Goal: Information Seeking & Learning: Learn about a topic

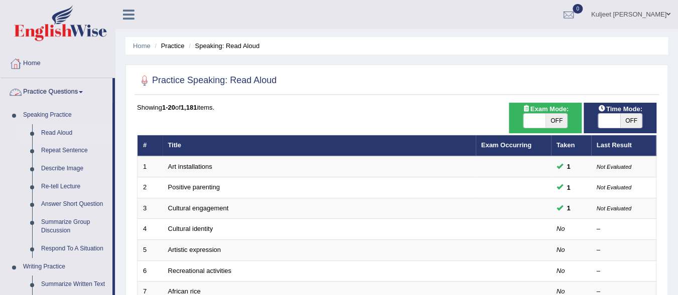
click at [85, 86] on link "Practice Questions" at bounding box center [57, 90] width 112 height 25
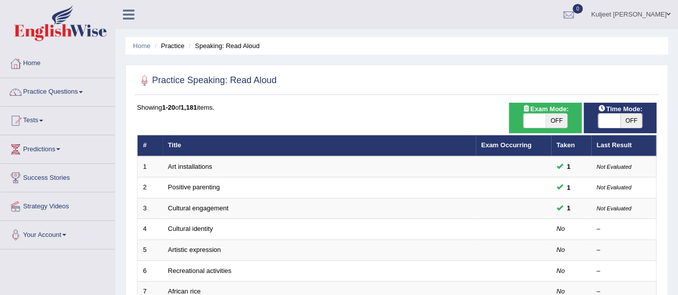
click at [82, 94] on link "Practice Questions" at bounding box center [58, 90] width 114 height 25
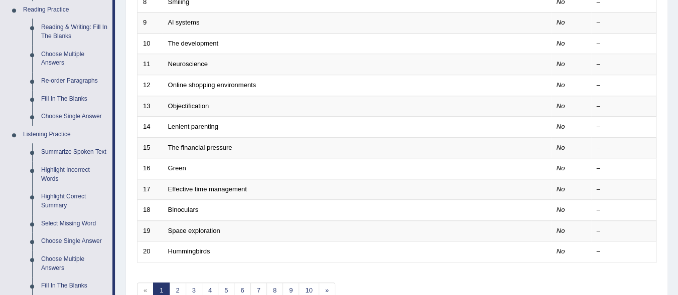
scroll to position [321, 0]
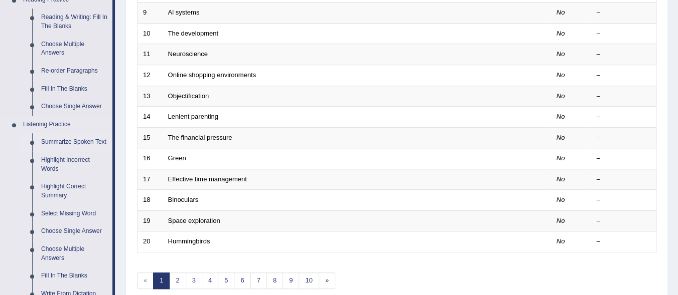
click at [85, 141] on link "Summarize Spoken Text" at bounding box center [75, 142] width 76 height 18
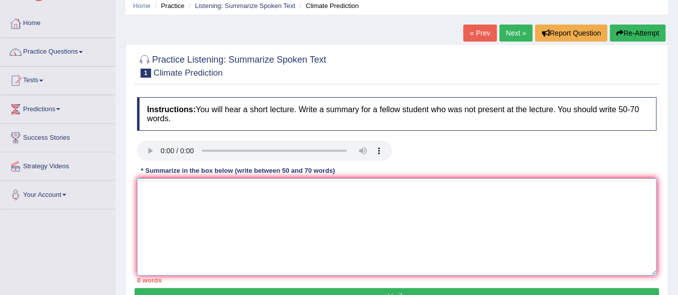
click at [166, 198] on textarea at bounding box center [396, 227] width 519 height 97
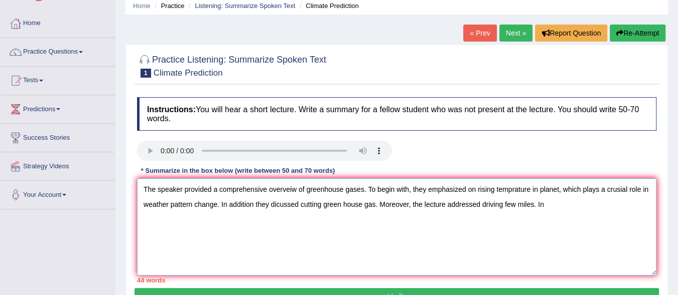
click at [188, 208] on textarea "The speaker provided a comprehensive overveiw of greenhouse gases. To begin wit…" at bounding box center [396, 227] width 519 height 97
click at [549, 197] on textarea "The speaker provided a comprehensive overveiw of greenhouse gases. To begin wit…" at bounding box center [396, 227] width 519 height 97
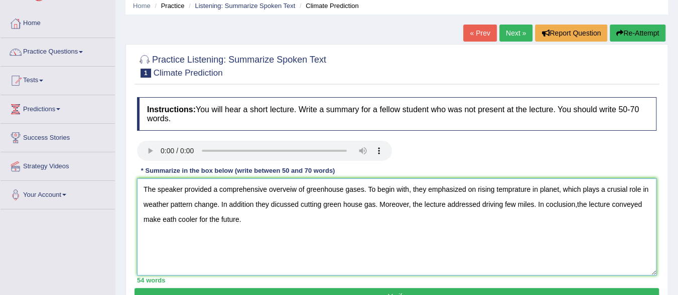
click at [169, 218] on textarea "The speaker provided a comprehensive overveiw of greenhouse gases. To begin wit…" at bounding box center [396, 227] width 519 height 97
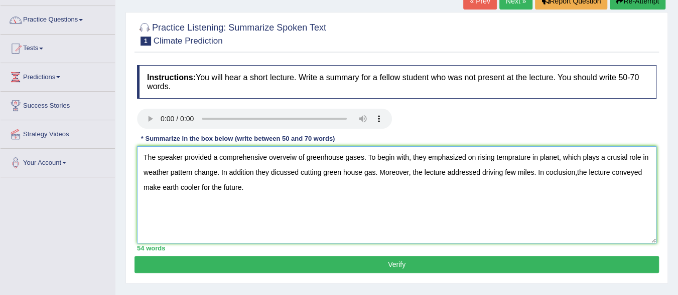
scroll to position [80, 0]
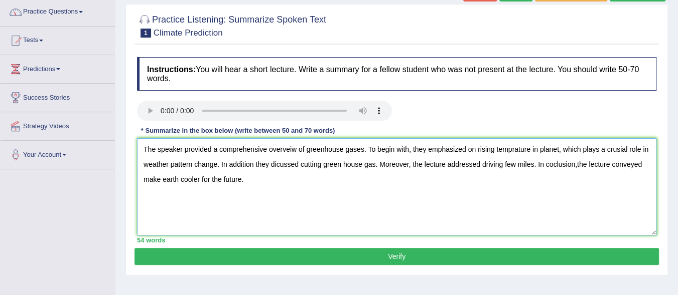
click at [298, 163] on textarea "The speaker provided a comprehensive overveiw of greenhouse gases. To begin wit…" at bounding box center [396, 186] width 519 height 97
click at [438, 164] on textarea "The speaker provided a comprehensive overveiw of greenhouse gases. To begin wit…" at bounding box center [396, 186] width 519 height 97
click at [499, 164] on textarea "The speaker provided a comprehensive overveiw of greenhouse gases. To begin wit…" at bounding box center [396, 186] width 519 height 97
click at [304, 148] on textarea "The speaker provided a comprehensive overveiw of greenhouse gases. To begin wit…" at bounding box center [396, 186] width 519 height 97
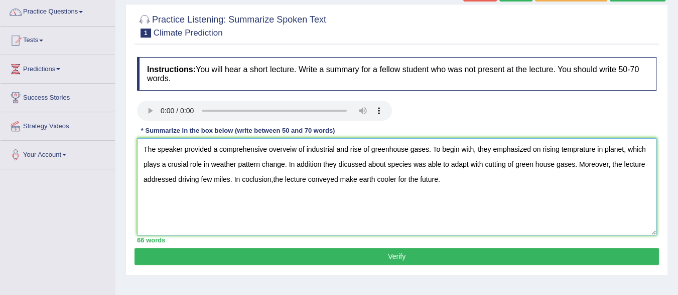
click at [180, 164] on textarea "The speaker provided a comprehensive overveiw of industrial and rise of greenho…" at bounding box center [396, 186] width 519 height 97
click at [200, 204] on textarea "The speaker provided a comprehensive overveiw of industrial and rise of greenho…" at bounding box center [396, 186] width 519 height 97
click at [321, 163] on textarea "The speaker provided a comprehensive overveiw of industrial and rise of greenho…" at bounding box center [396, 186] width 519 height 97
click at [346, 163] on textarea "The speaker provided a comprehensive overveiw of industrial and rise of greenho…" at bounding box center [396, 186] width 519 height 97
click at [271, 179] on textarea "The speaker provided a comprehensive overveiw of industrial and rise of greenho…" at bounding box center [396, 186] width 519 height 97
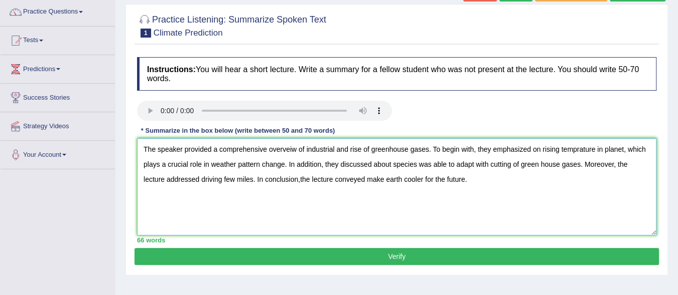
click at [299, 179] on textarea "The speaker provided a comprehensive overveiw of industrial and rise of greenho…" at bounding box center [396, 186] width 519 height 97
type textarea "The speaker provided a comprehensive overveiw of industrial and rise of greenho…"
click at [318, 257] on button "Verify" at bounding box center [396, 256] width 524 height 17
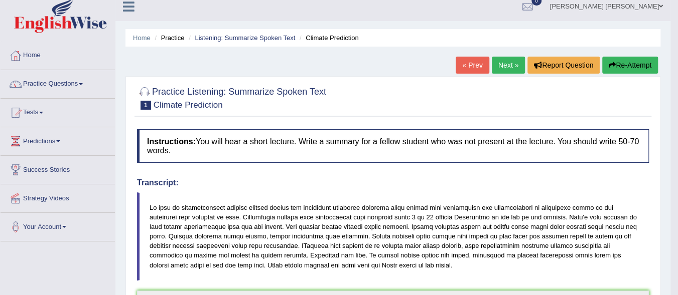
scroll to position [0, 0]
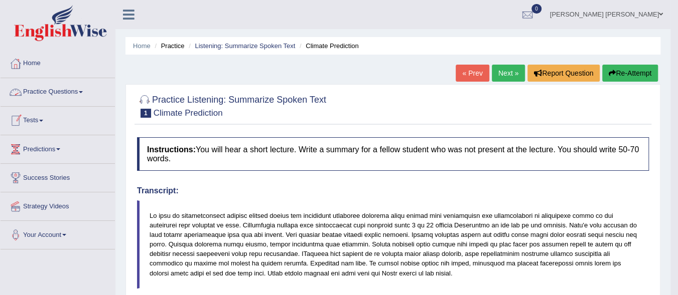
click at [86, 89] on link "Practice Questions" at bounding box center [58, 90] width 114 height 25
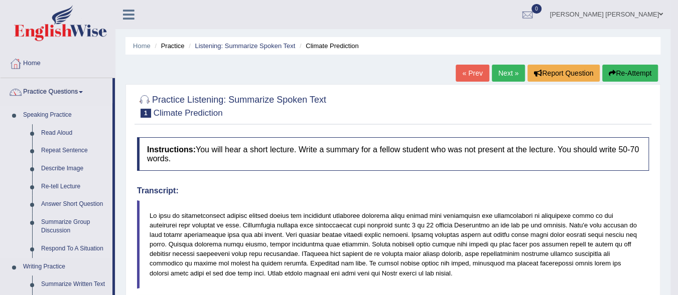
click at [15, 159] on li "Speaking Practice Read Aloud Repeat Sentence Describe Image Re-tell Lecture Ans…" at bounding box center [57, 182] width 112 height 152
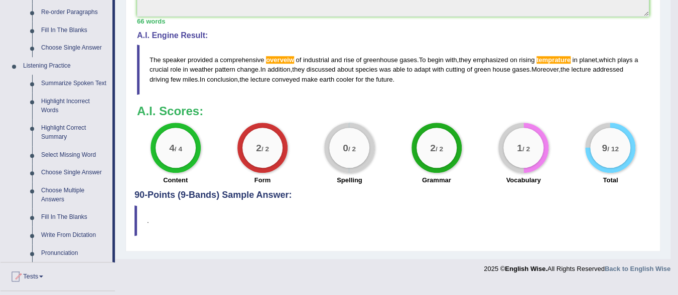
scroll to position [381, 0]
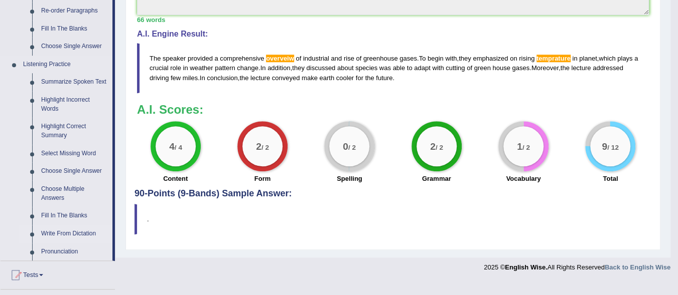
click at [63, 234] on link "Write From Dictation" at bounding box center [75, 234] width 76 height 18
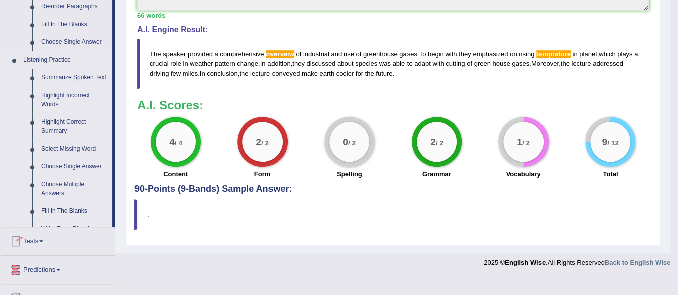
scroll to position [489, 0]
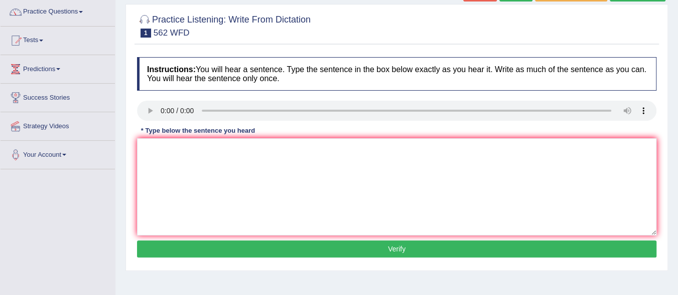
scroll to position [100, 0]
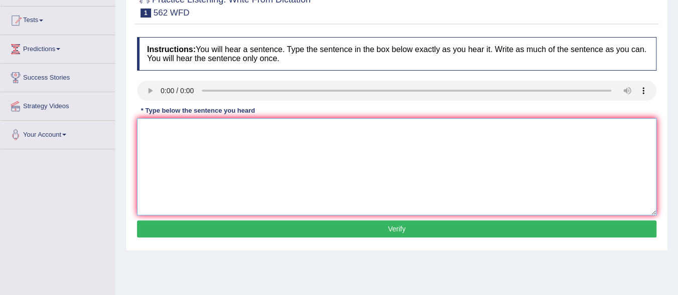
click at [170, 136] on textarea at bounding box center [396, 166] width 519 height 97
type textarea "The gap between rich and poor doesnot decrease."
click at [200, 231] on button "Verify" at bounding box center [396, 229] width 519 height 17
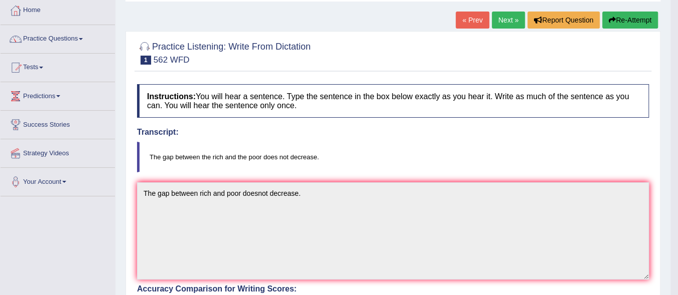
scroll to position [49, 0]
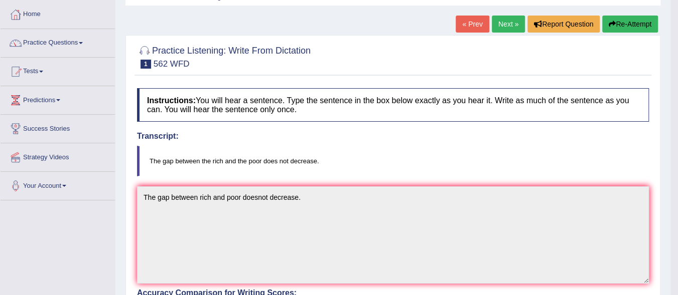
click at [509, 26] on link "Next »" at bounding box center [508, 24] width 33 height 17
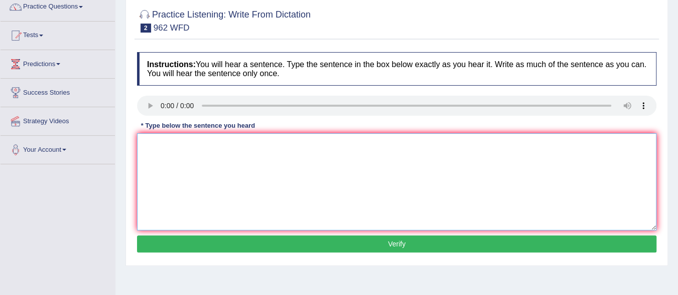
click at [160, 136] on textarea at bounding box center [396, 181] width 519 height 97
click at [243, 142] on textarea "If you have any questions about exams please raise your hand." at bounding box center [396, 181] width 519 height 97
type textarea "If you have any questions about the exams please raise your hand."
click at [243, 245] on button "Verify" at bounding box center [396, 244] width 519 height 17
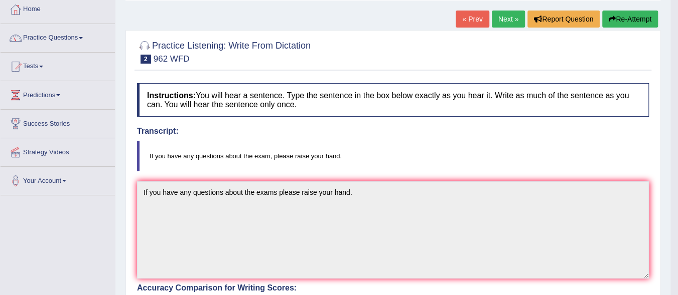
scroll to position [25, 0]
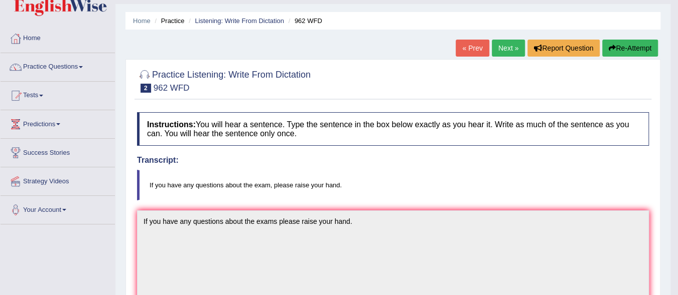
click at [509, 47] on link "Next »" at bounding box center [508, 48] width 33 height 17
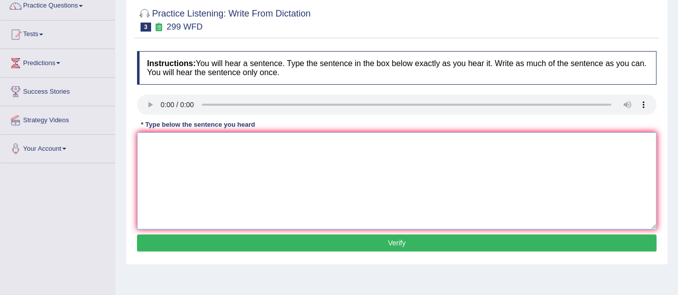
click at [154, 155] on textarea at bounding box center [396, 180] width 519 height 97
click at [270, 142] on textarea "Stundent representives will be visiting for writing form" at bounding box center [396, 180] width 519 height 97
click at [355, 142] on textarea "Stundent representives will be visiting for information to writing form" at bounding box center [396, 180] width 519 height 97
type textarea "Stundent representives will be visiting for information to writing form."
click at [334, 242] on button "Verify" at bounding box center [396, 243] width 519 height 17
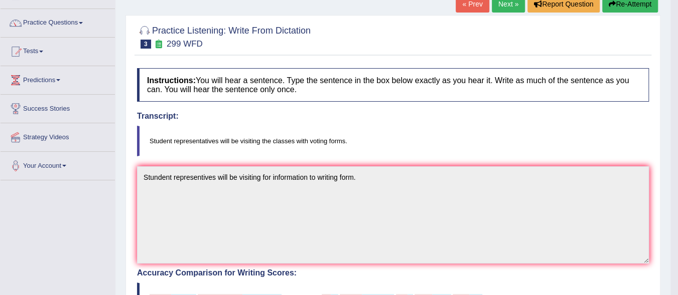
scroll to position [49, 0]
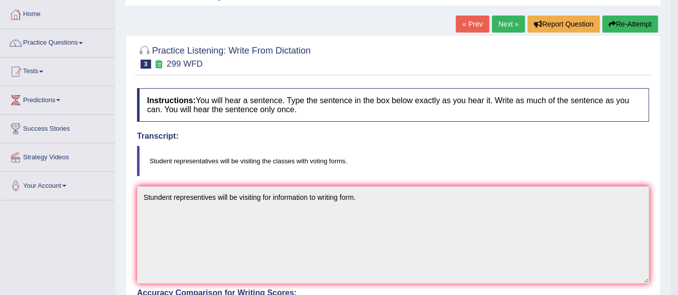
click at [83, 42] on span at bounding box center [81, 43] width 4 height 2
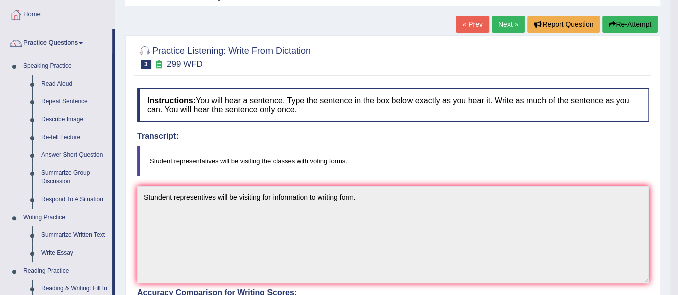
click at [666, 237] on div "Home Practice Listening: Write From Dictation 299 WFD « Prev Next » Report Ques…" at bounding box center [392, 263] width 555 height 625
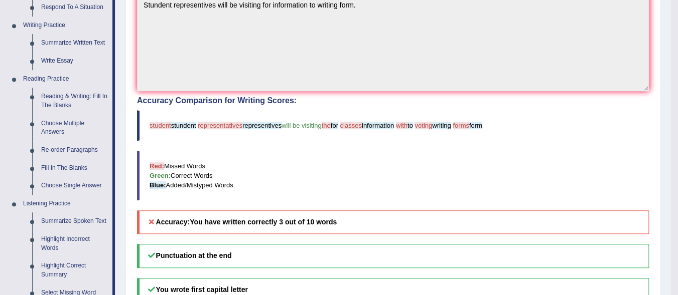
scroll to position [228, 0]
